Goal: Information Seeking & Learning: Learn about a topic

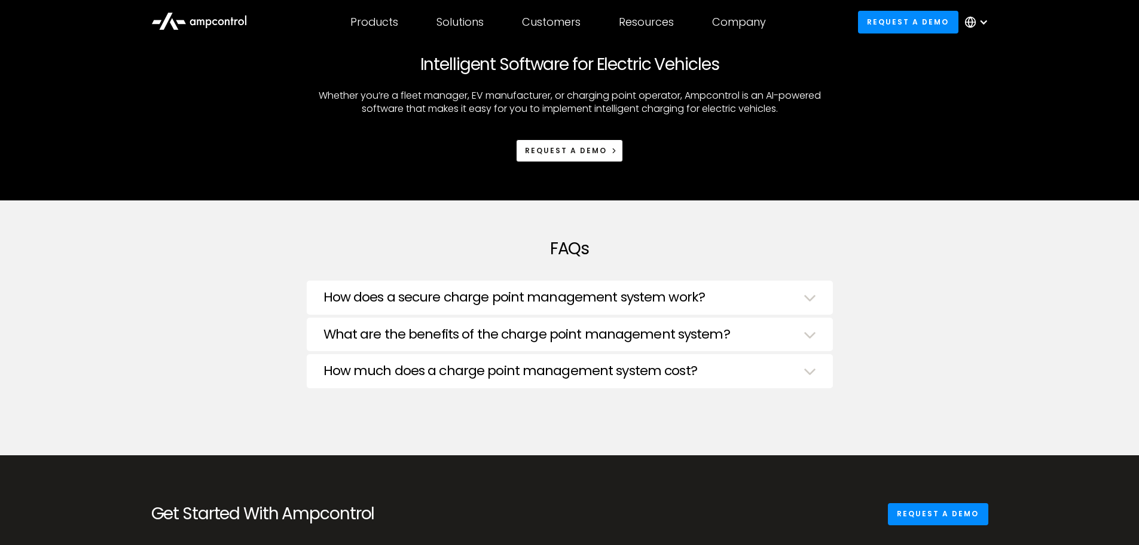
scroll to position [1914, 0]
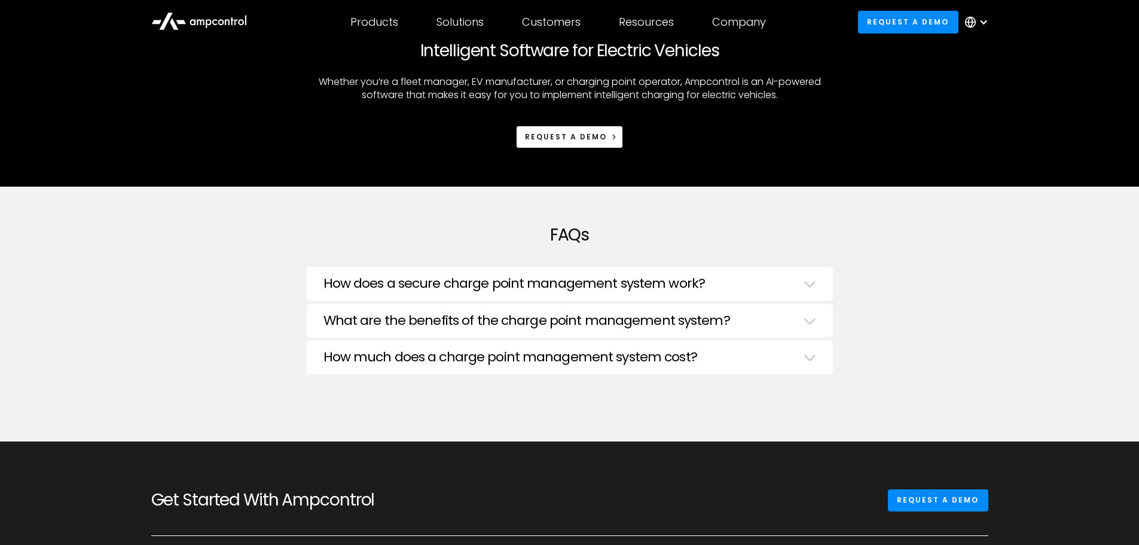
click at [510, 287] on h3 "How does a secure charge point management system work?" at bounding box center [515, 284] width 382 height 16
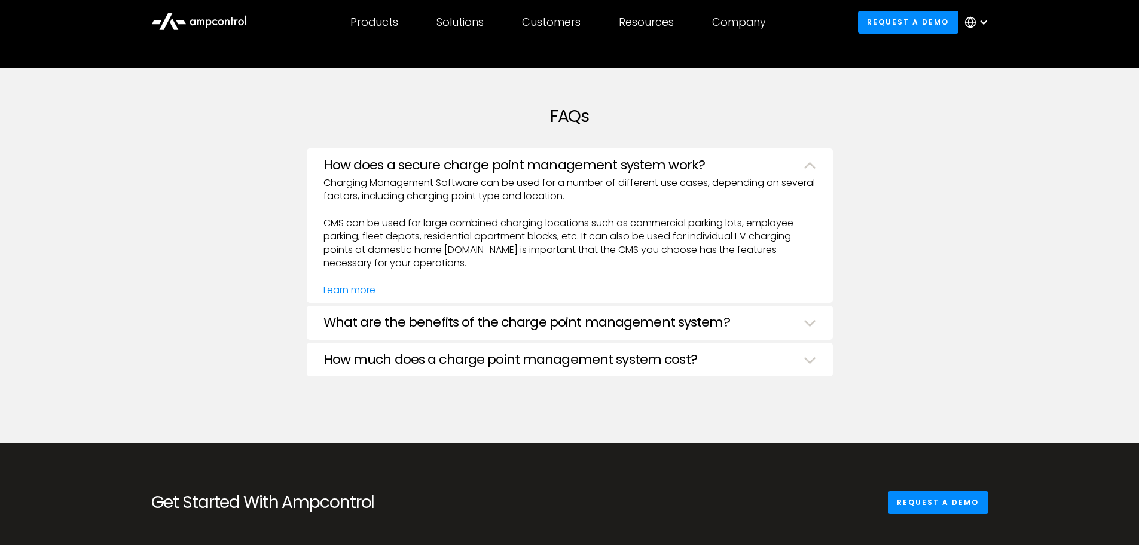
scroll to position [2033, 0]
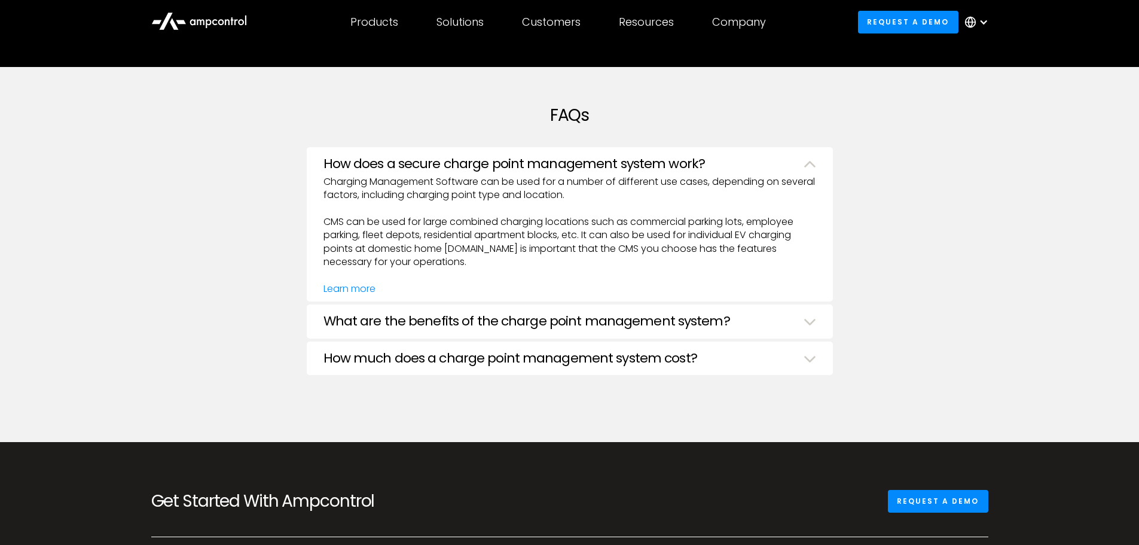
click at [454, 316] on h3 "What are the benefits of the charge point management system?" at bounding box center [527, 321] width 407 height 16
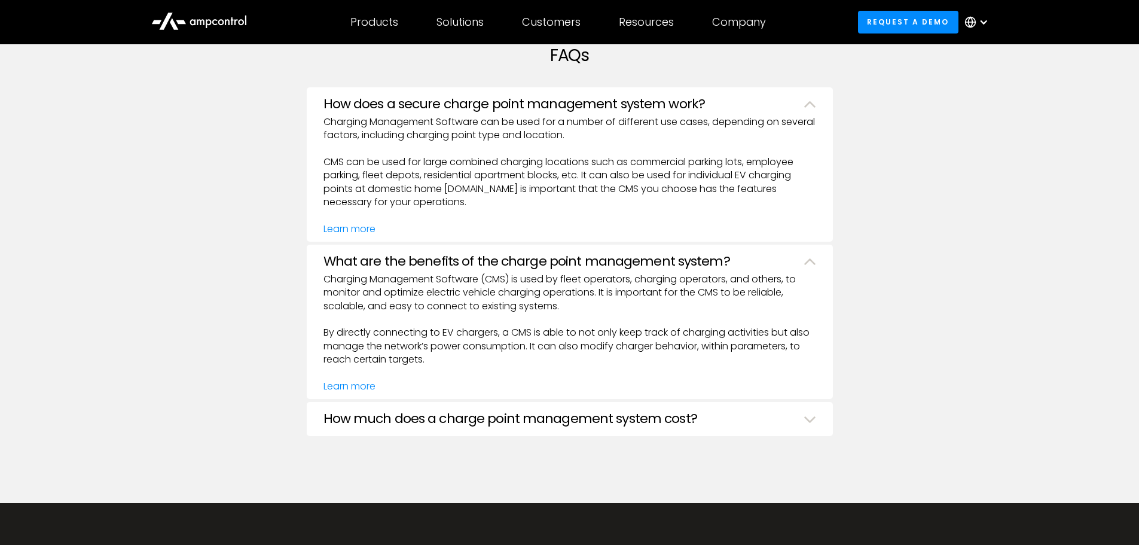
click at [433, 414] on h3 "How much does a charge point management system cost?" at bounding box center [511, 419] width 374 height 16
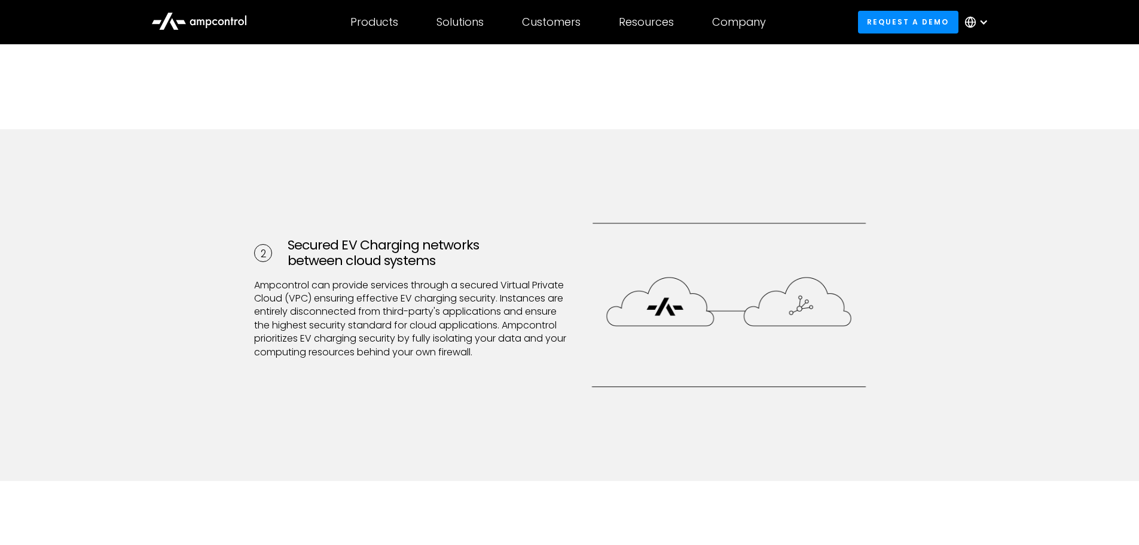
scroll to position [777, 0]
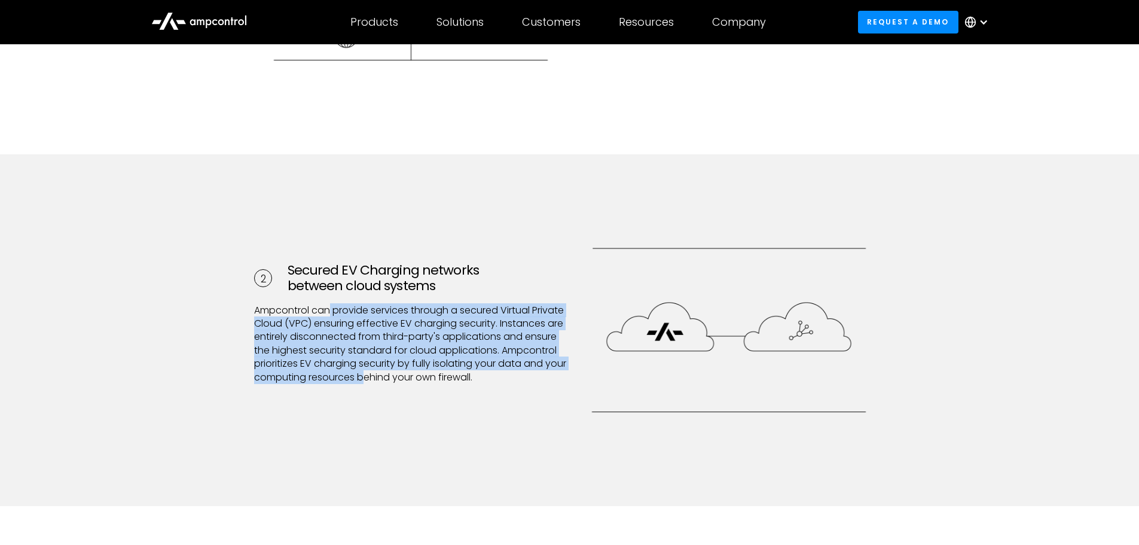
drag, startPoint x: 376, startPoint y: 302, endPoint x: 502, endPoint y: 371, distance: 143.2
click at [502, 371] on p "Ampcontrol can provide services through a secured Virtual Private Cloud (VPC) e…" at bounding box center [410, 351] width 313 height 94
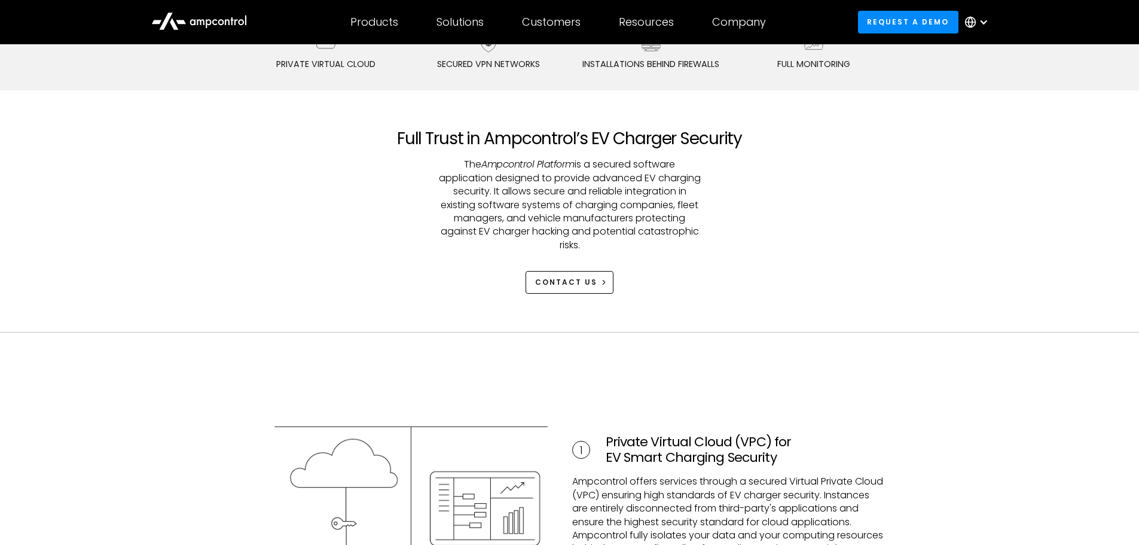
scroll to position [239, 0]
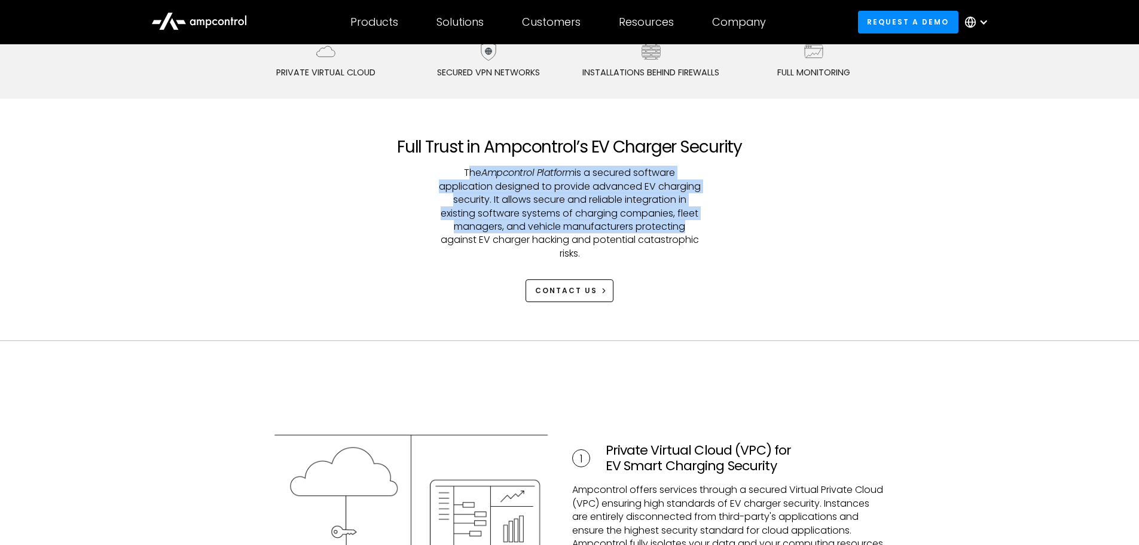
drag, startPoint x: 467, startPoint y: 172, endPoint x: 679, endPoint y: 228, distance: 219.0
click at [679, 228] on p "The Ampcontrol Platform is a secured software application designed to provide a…" at bounding box center [569, 213] width 263 height 94
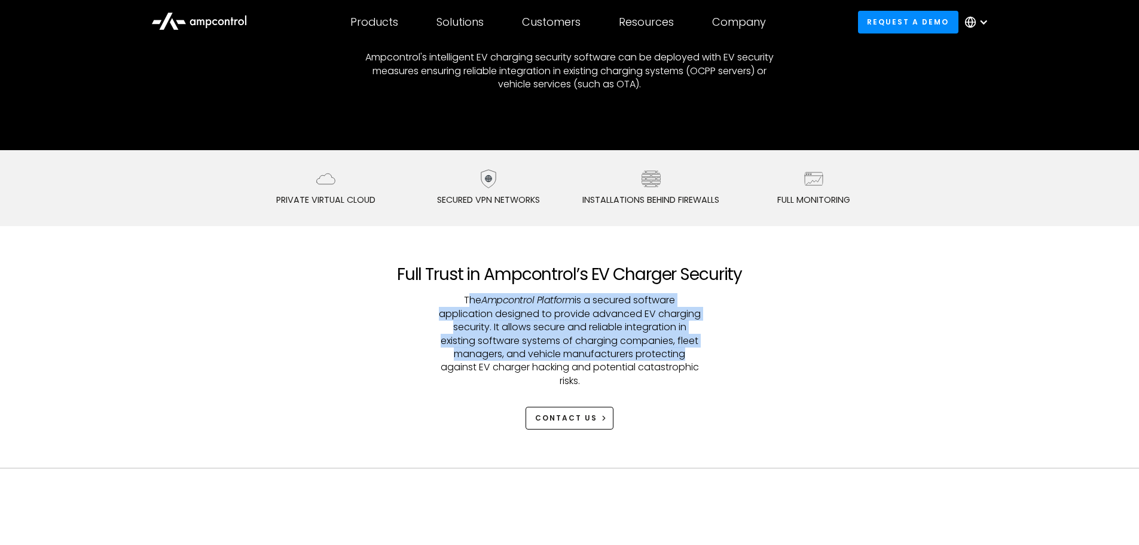
scroll to position [0, 0]
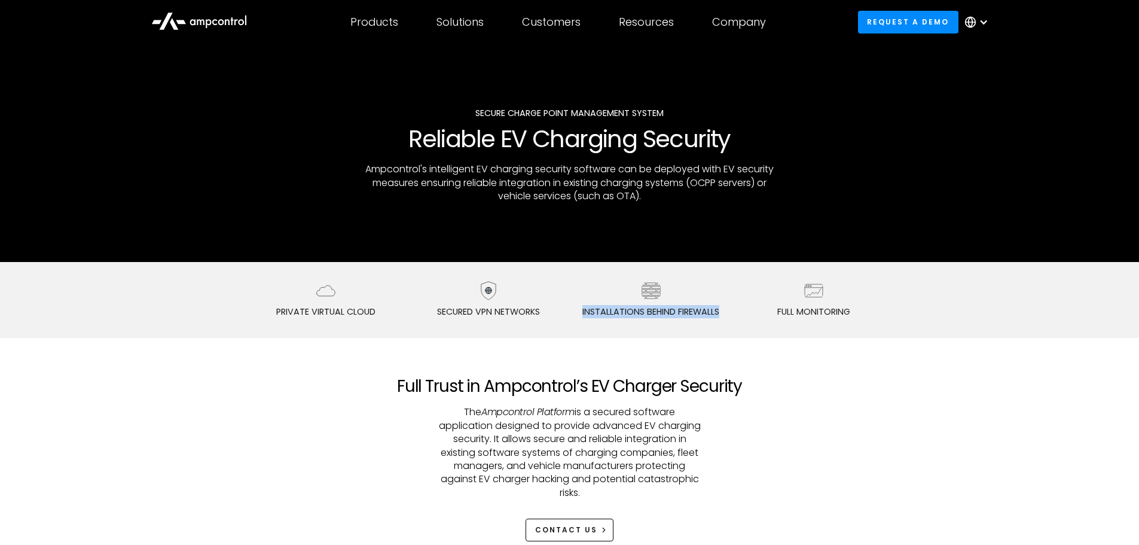
drag, startPoint x: 568, startPoint y: 309, endPoint x: 722, endPoint y: 316, distance: 153.9
click at [722, 316] on div "Private Virtual Cloud Secured VPN Networks Installations behind firewalls Full …" at bounding box center [570, 299] width 632 height 37
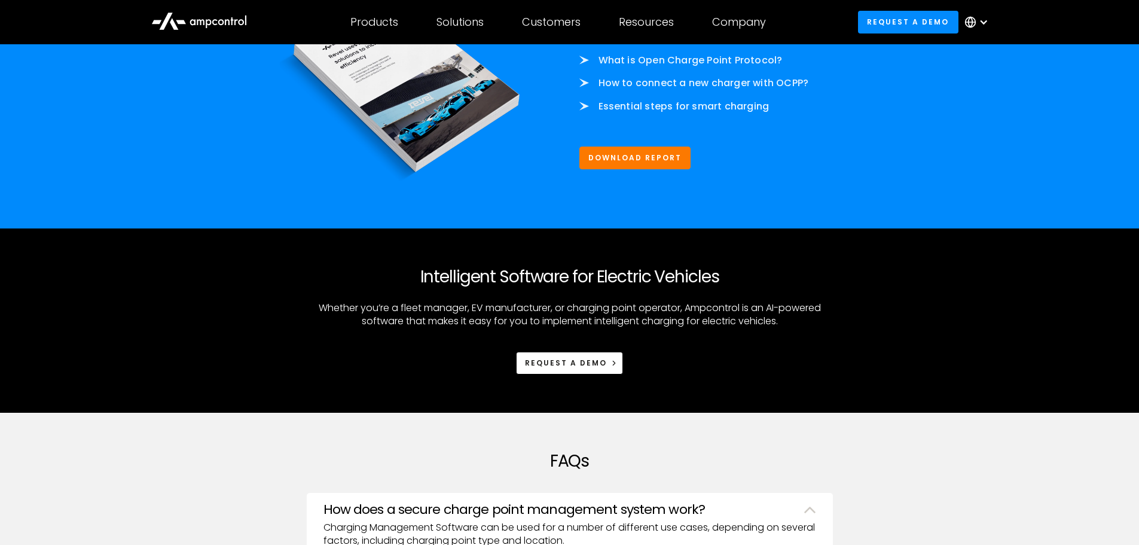
scroll to position [2680, 0]
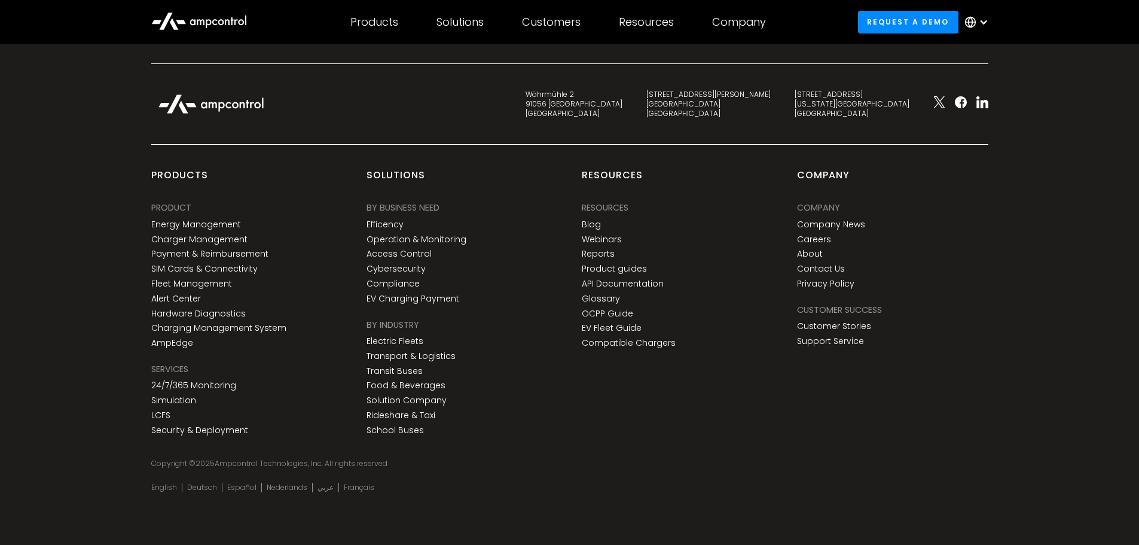
drag, startPoint x: 534, startPoint y: 187, endPoint x: 533, endPoint y: 330, distance: 143.5
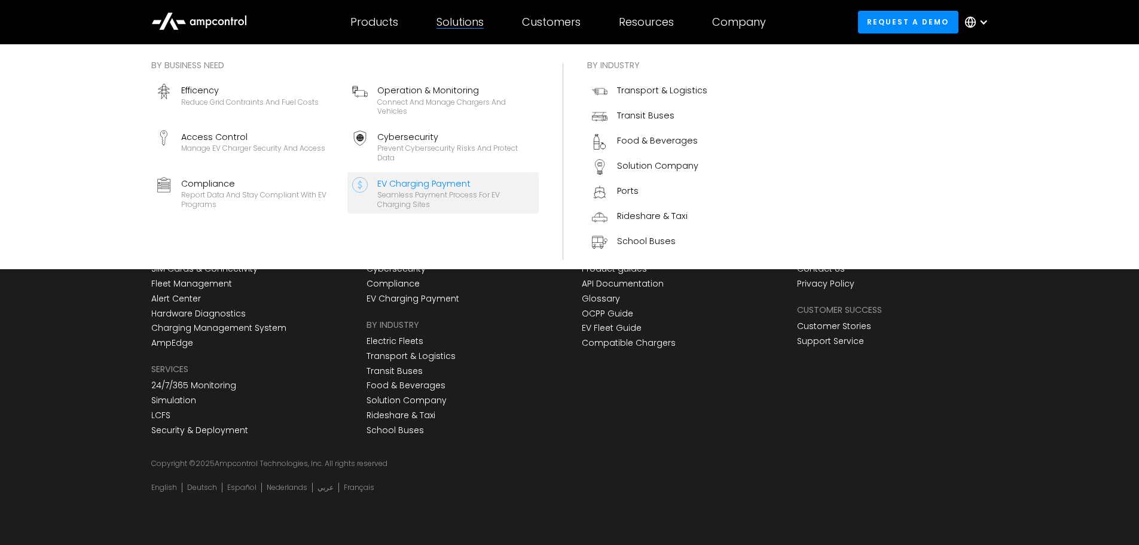
click at [420, 181] on div "EV Charging Payment" at bounding box center [455, 183] width 157 height 13
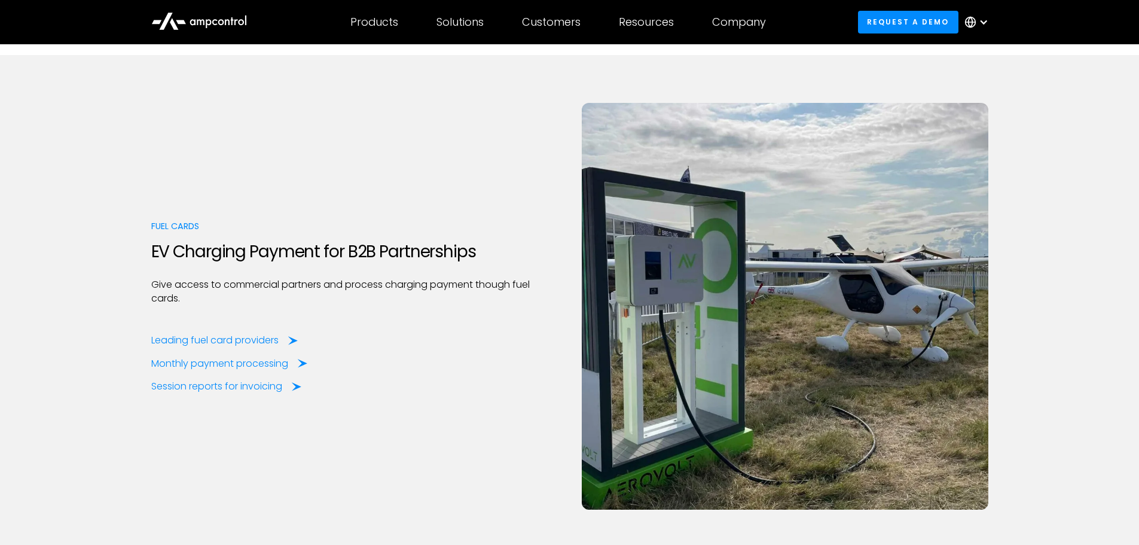
scroll to position [1555, 0]
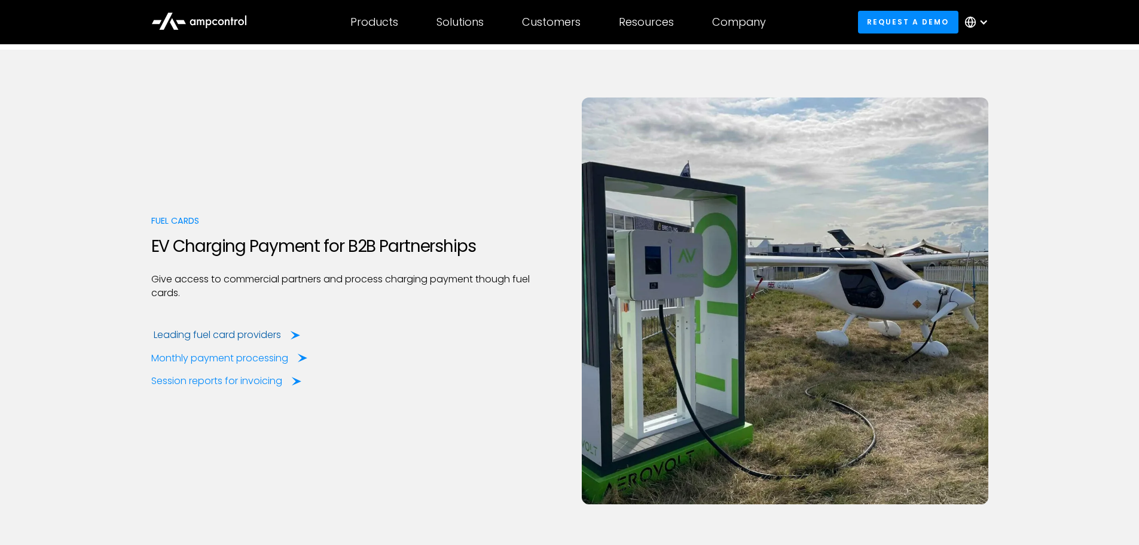
click at [235, 333] on div "Leading fuel card providers" at bounding box center [217, 334] width 127 height 13
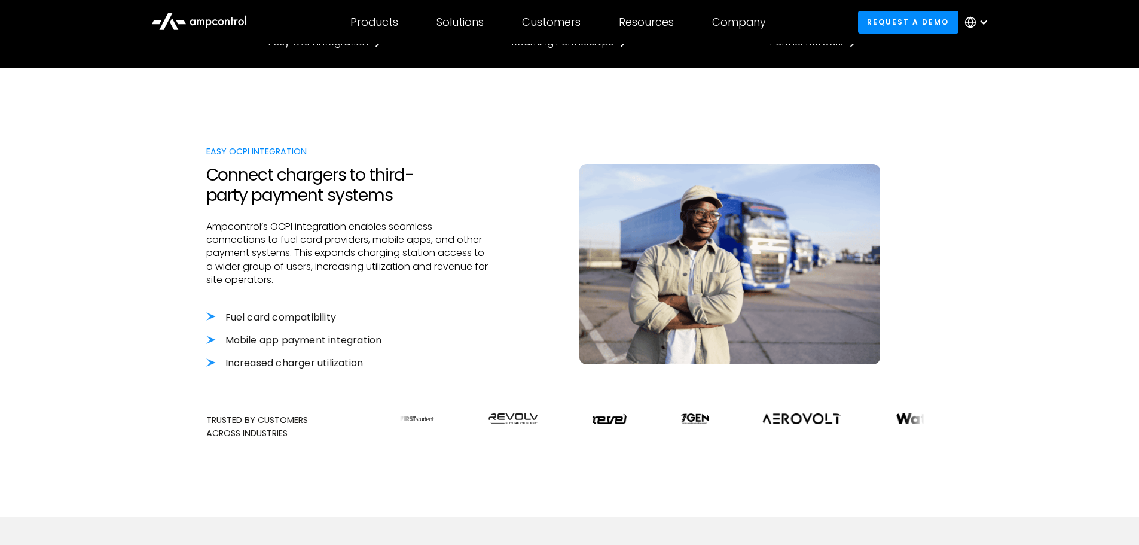
scroll to position [359, 0]
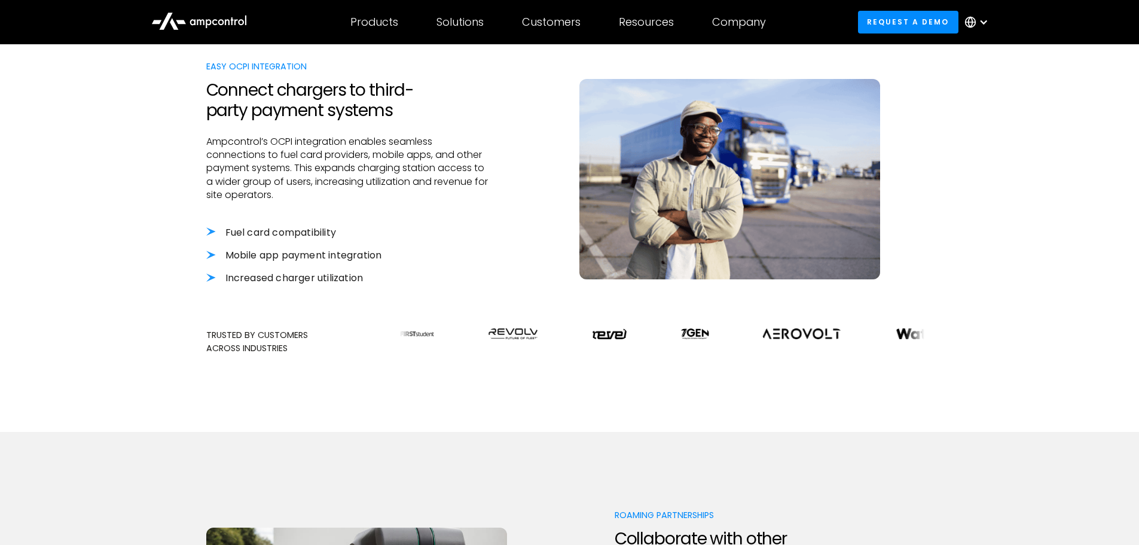
drag, startPoint x: 371, startPoint y: 172, endPoint x: 391, endPoint y: 198, distance: 32.4
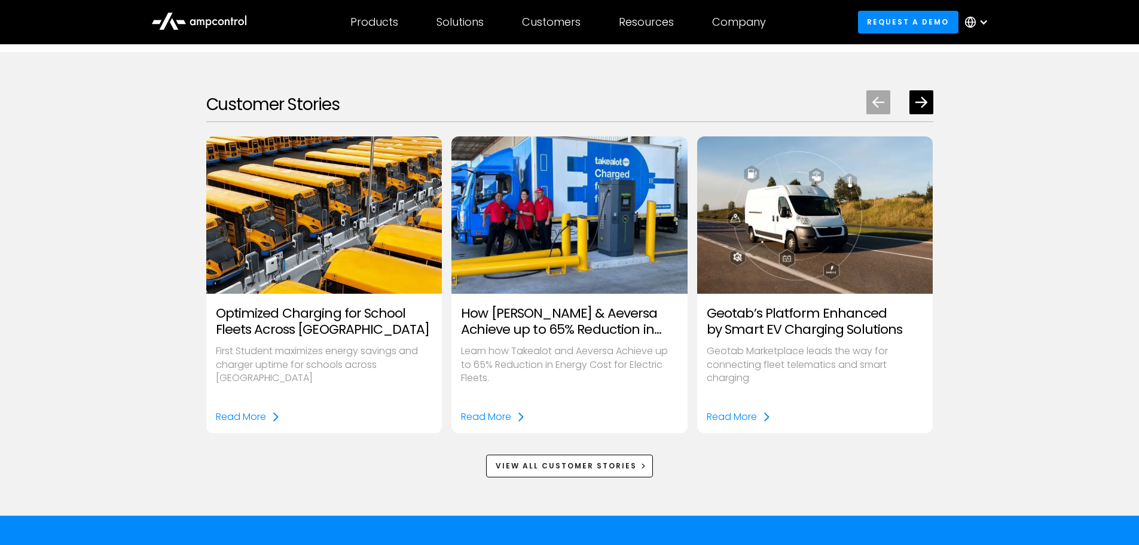
scroll to position [1584, 0]
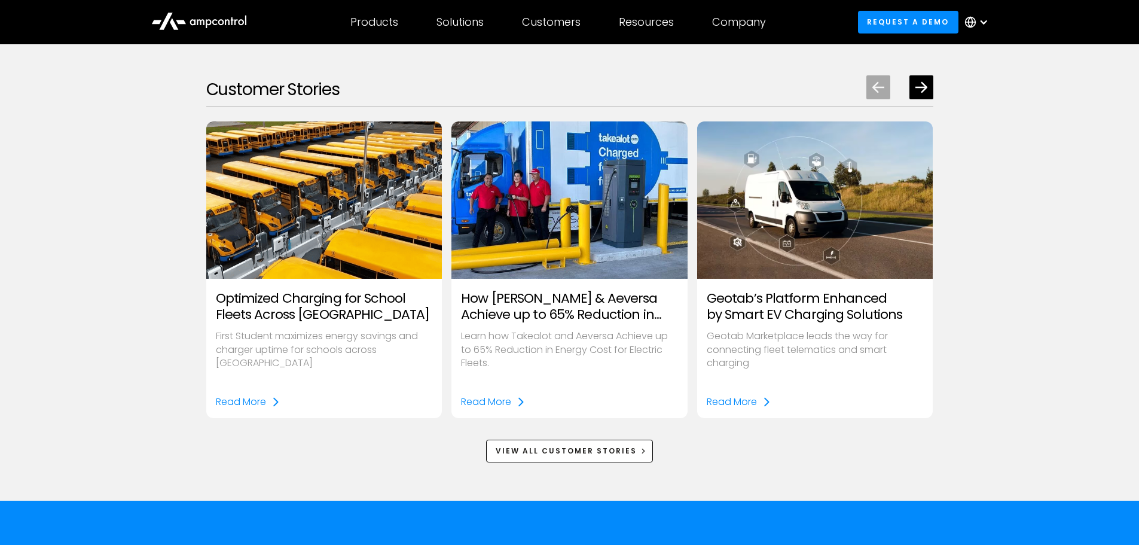
click at [589, 319] on h3 "How [PERSON_NAME] & Aeversa Achieve up to 65% Reduction in Energy Costs" at bounding box center [569, 307] width 217 height 32
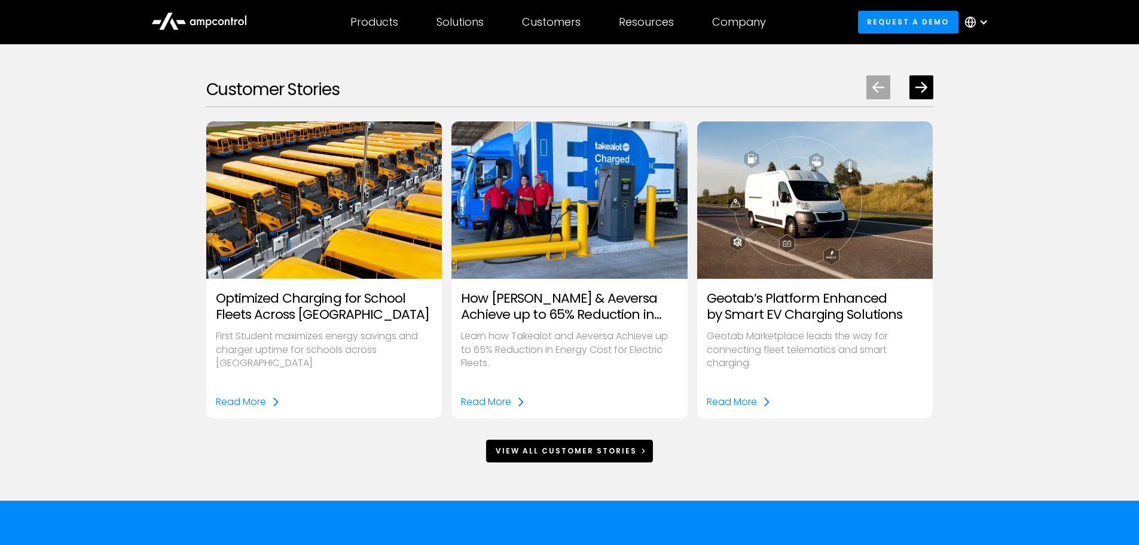
click at [590, 449] on div "View All Customer Stories" at bounding box center [566, 451] width 141 height 11
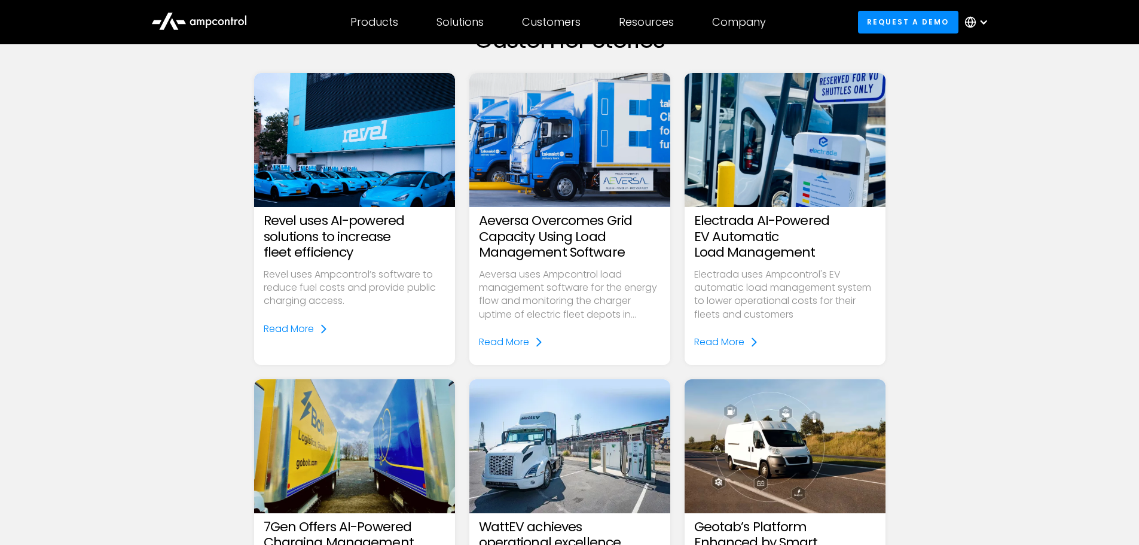
scroll to position [120, 0]
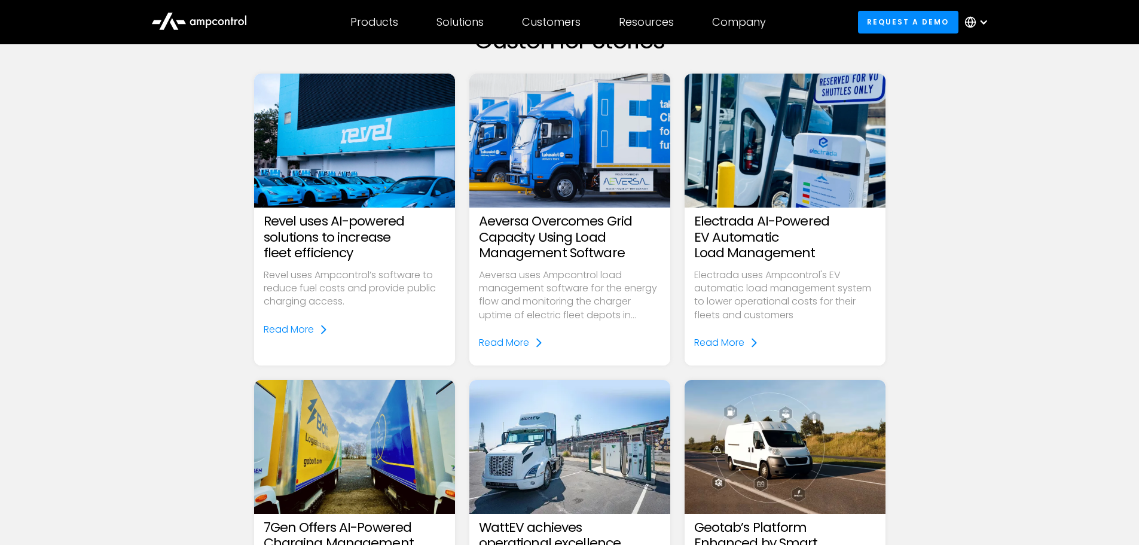
click at [316, 242] on h3 "Revel uses AI-powered solutions to increase fleet efficiency" at bounding box center [355, 236] width 182 height 47
click at [297, 335] on div "Read More" at bounding box center [289, 329] width 50 height 13
